Goal: Task Accomplishment & Management: Complete application form

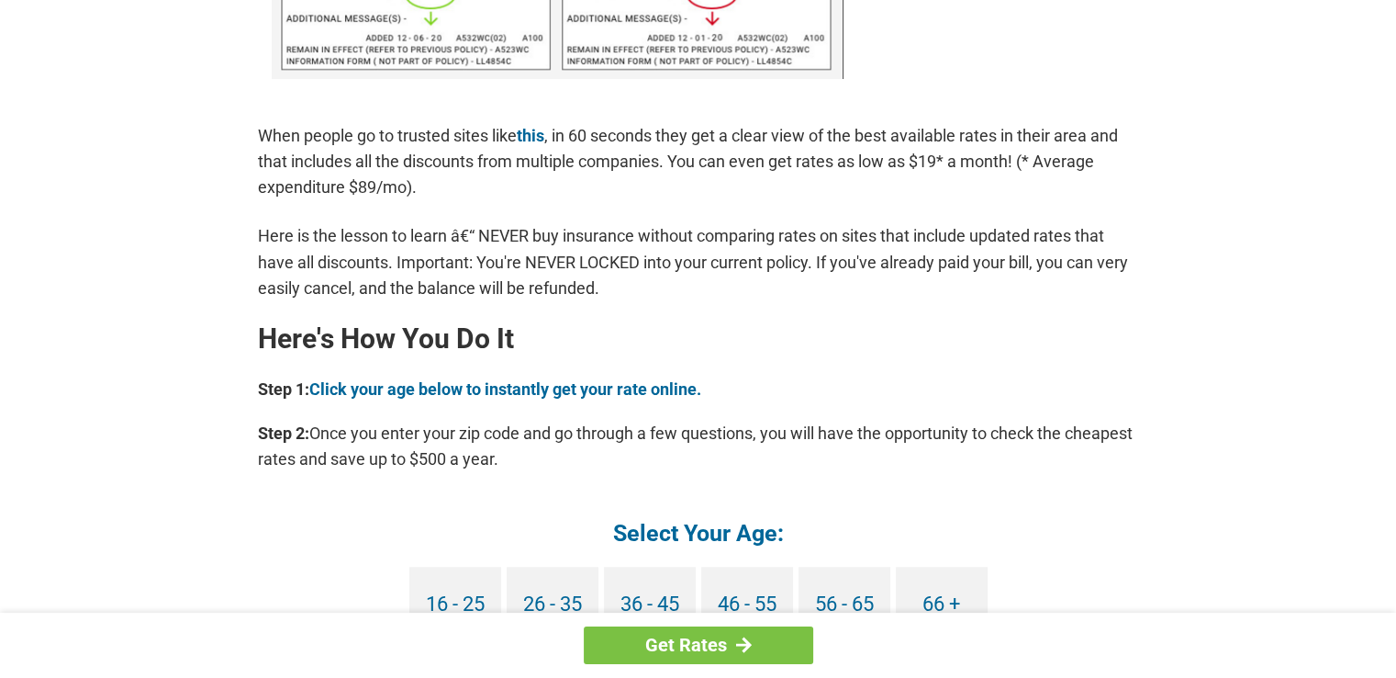
scroll to position [1469, 0]
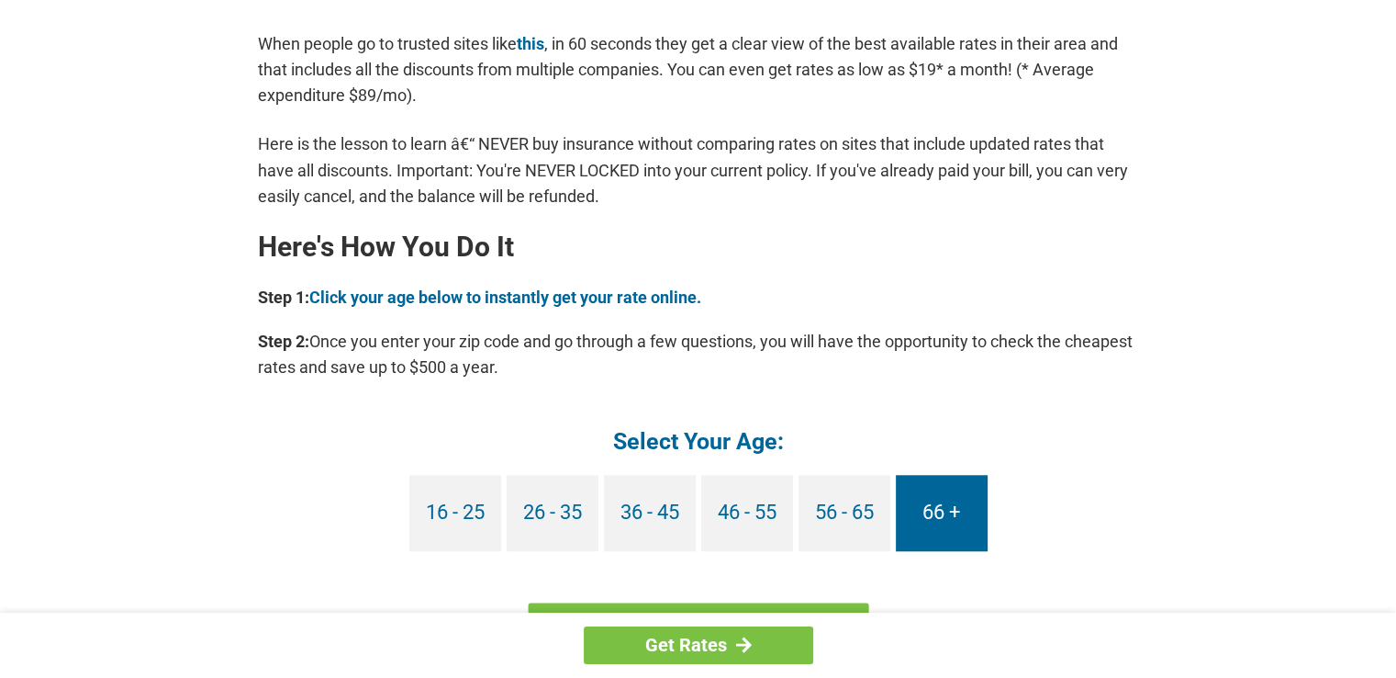
click at [977, 537] on link "66 +" at bounding box center [942, 513] width 92 height 76
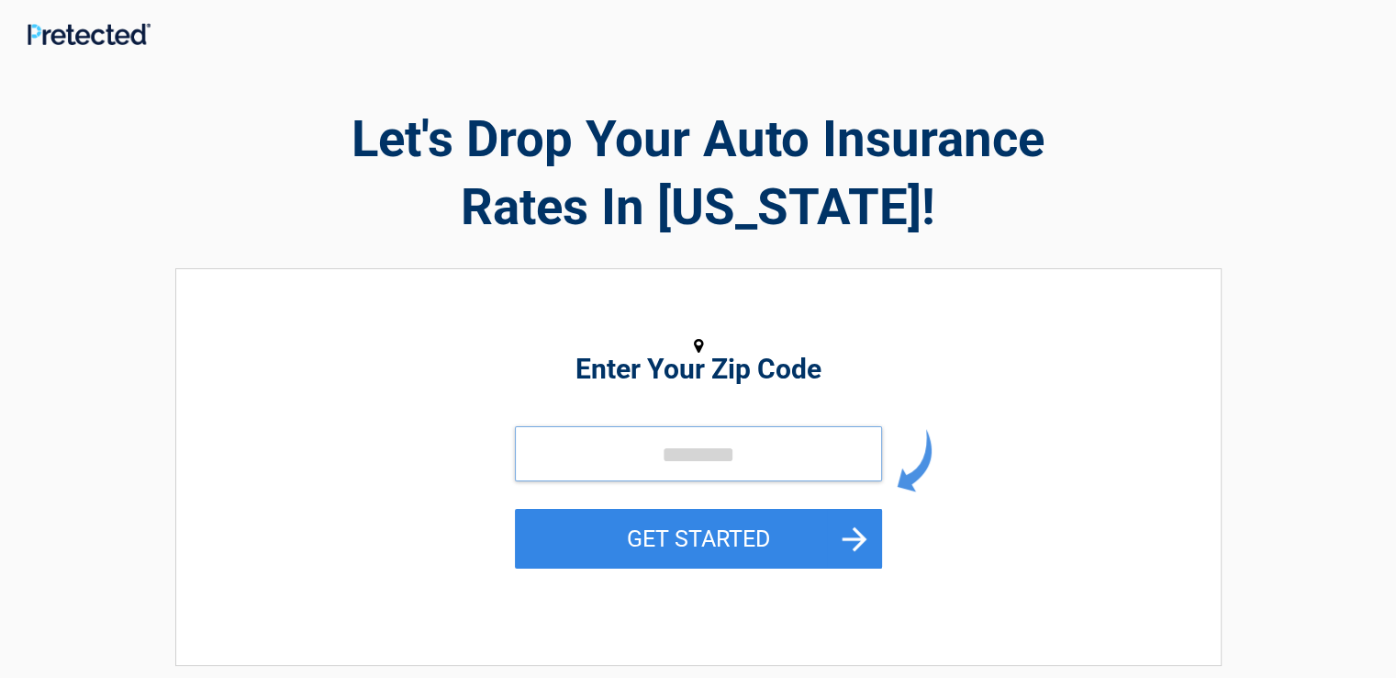
click at [833, 446] on input "tel" at bounding box center [698, 453] width 367 height 55
click at [745, 455] on input "tel" at bounding box center [698, 453] width 367 height 55
click at [750, 456] on input "tel" at bounding box center [698, 453] width 367 height 55
click at [753, 454] on input "tel" at bounding box center [698, 453] width 367 height 55
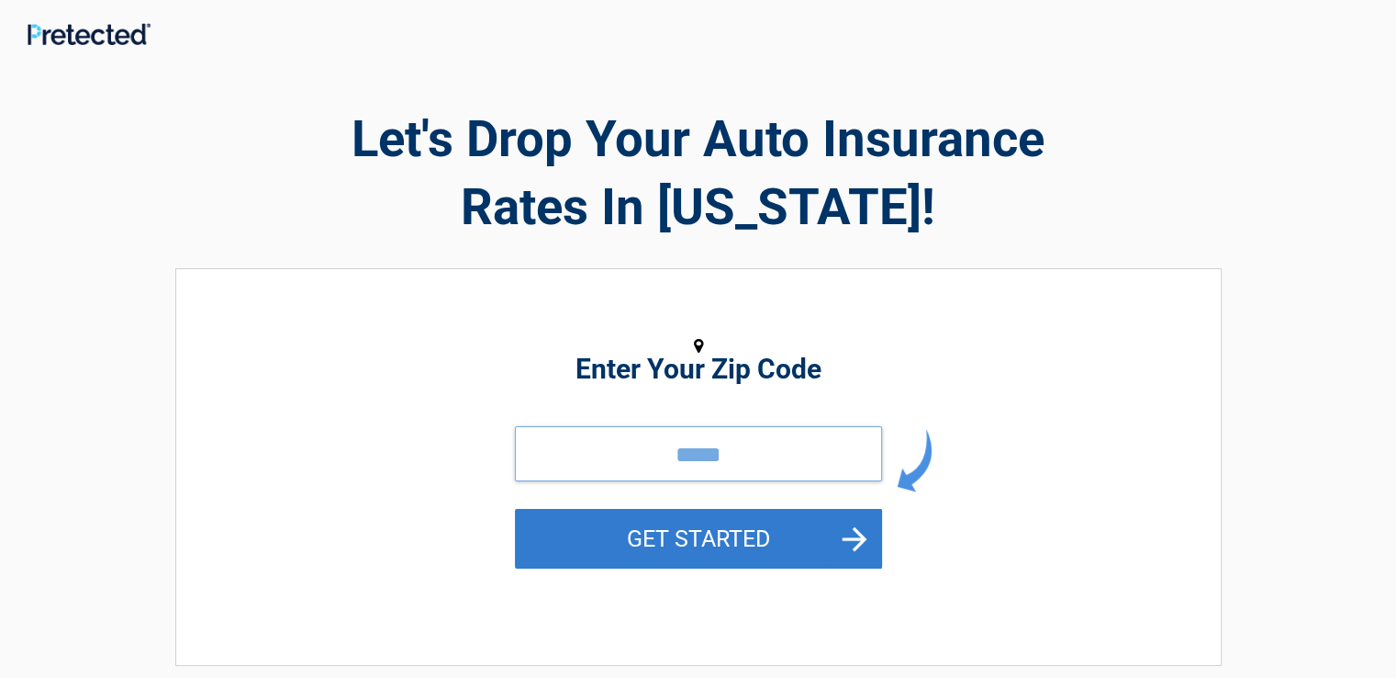
type input "*****"
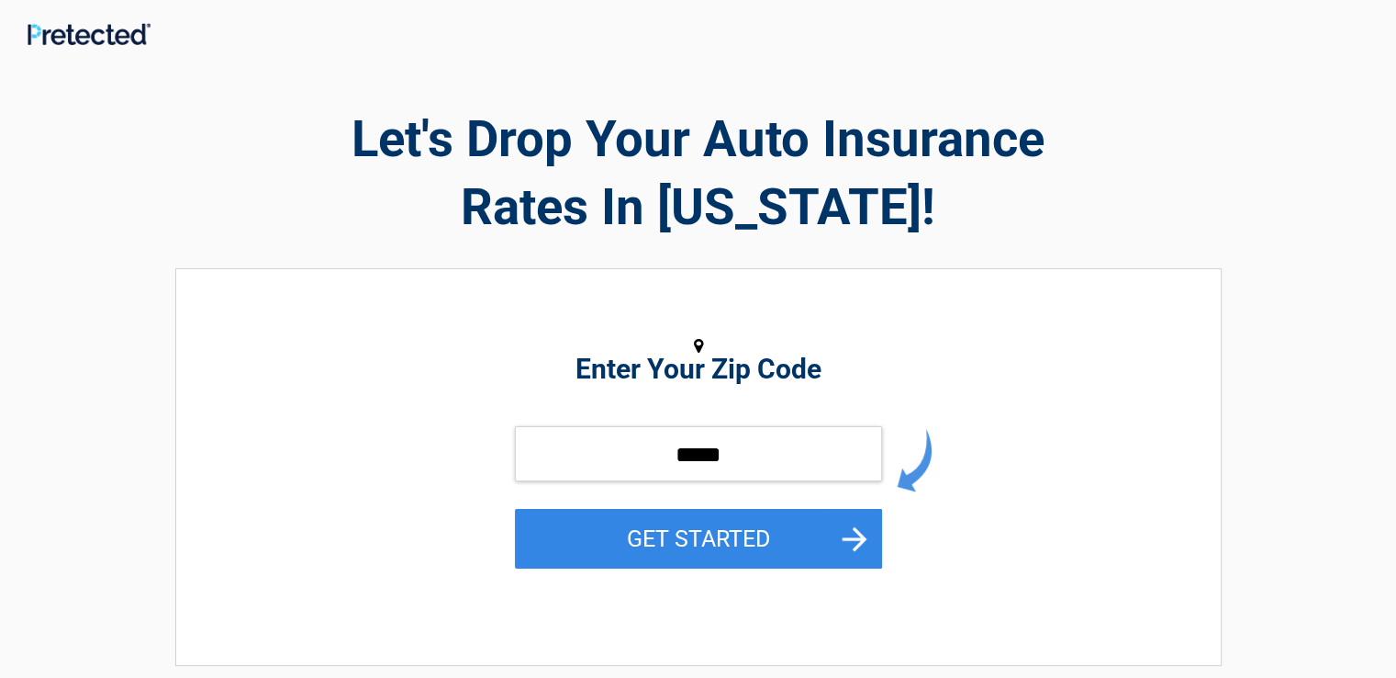
click at [686, 537] on button "GET STARTED" at bounding box center [698, 539] width 367 height 60
